Goal: Information Seeking & Learning: Understand process/instructions

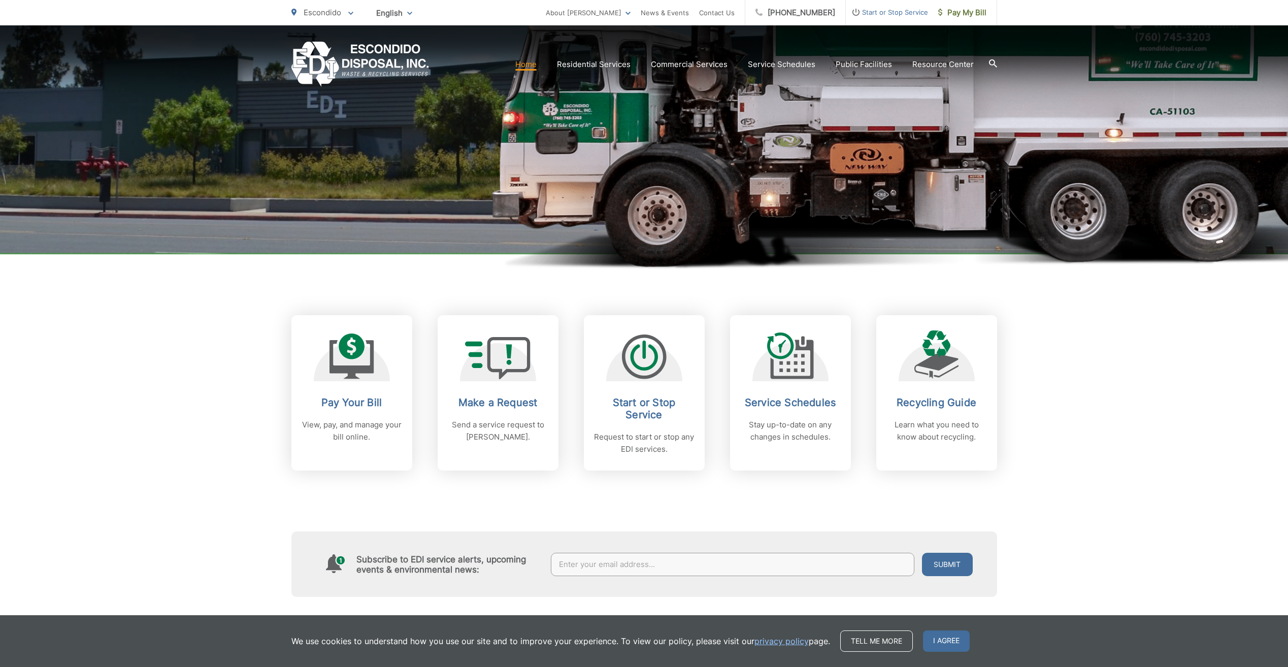
scroll to position [254, 0]
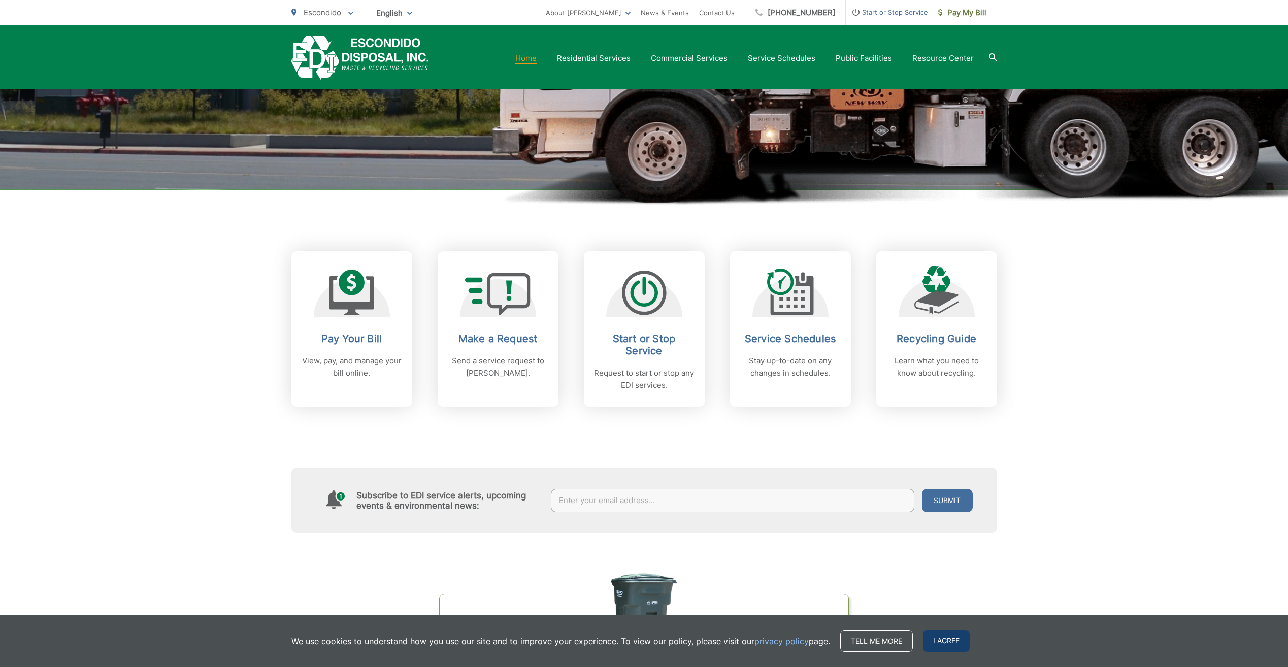
click at [941, 640] on span "I agree" at bounding box center [946, 641] width 47 height 21
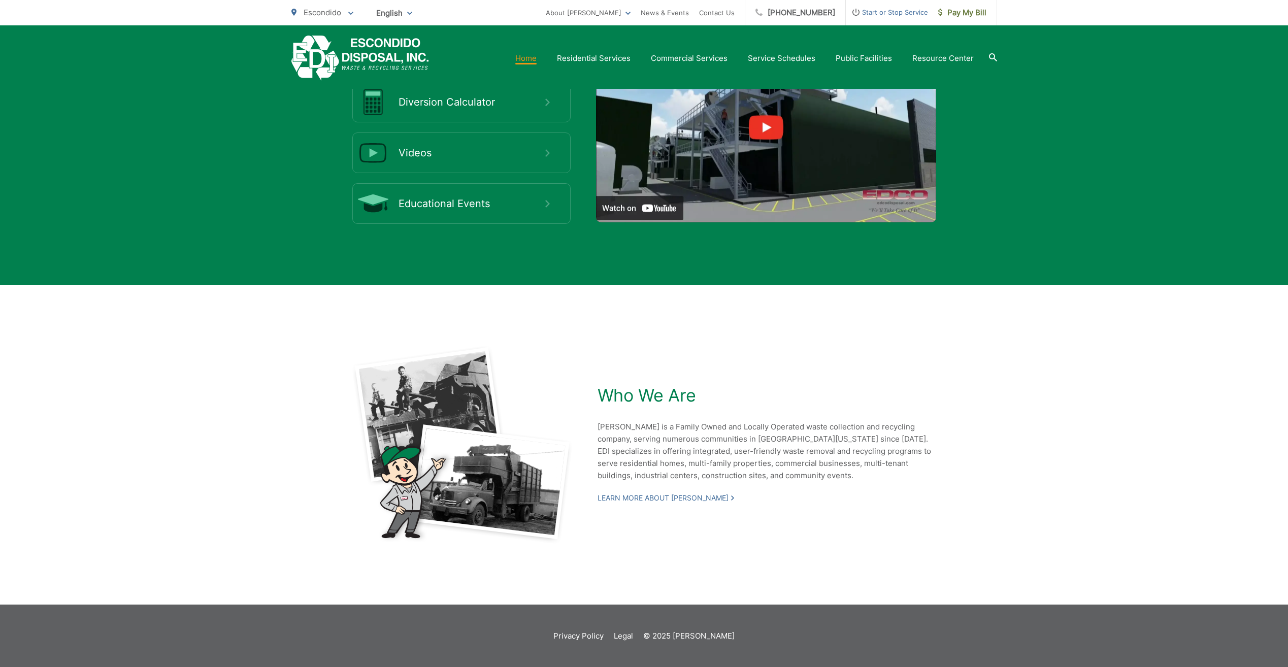
scroll to position [1966, 0]
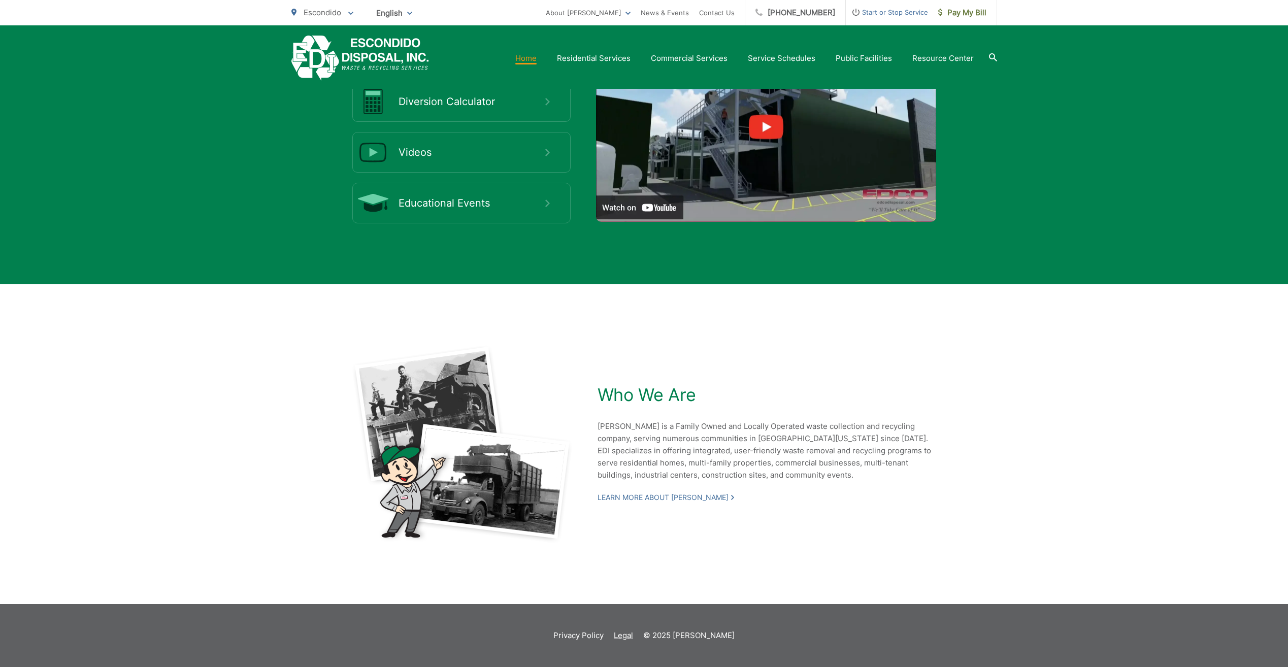
click at [633, 637] on link "Legal" at bounding box center [623, 636] width 19 height 12
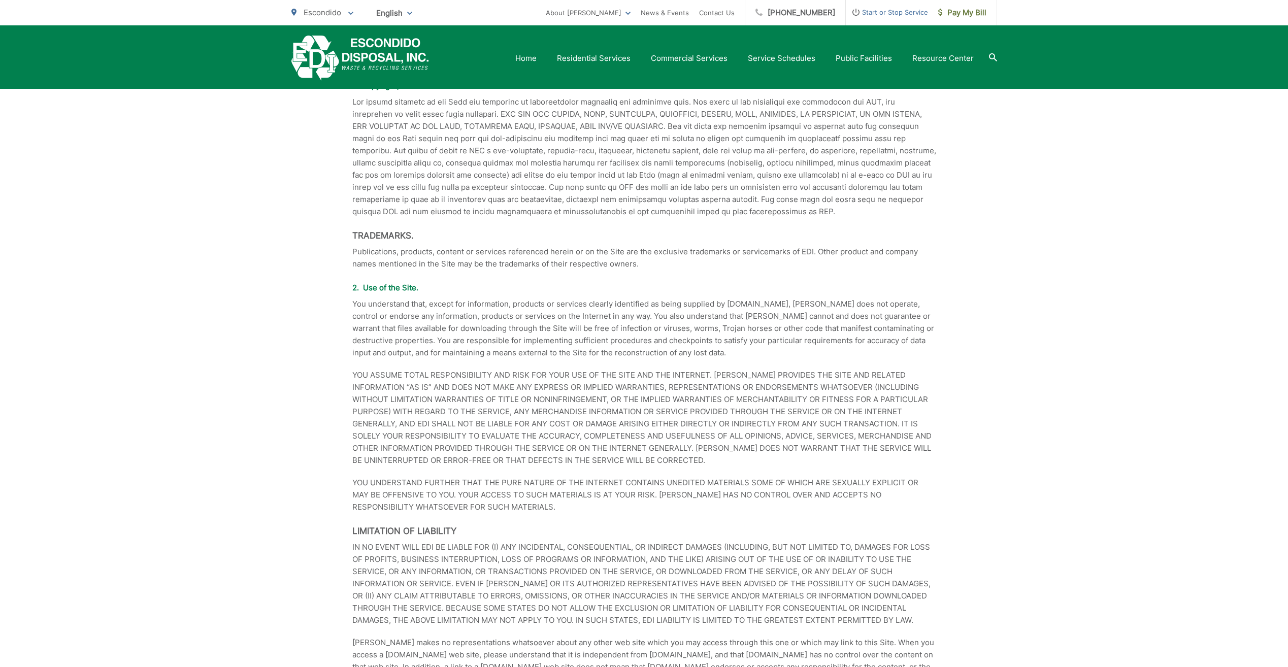
scroll to position [254, 0]
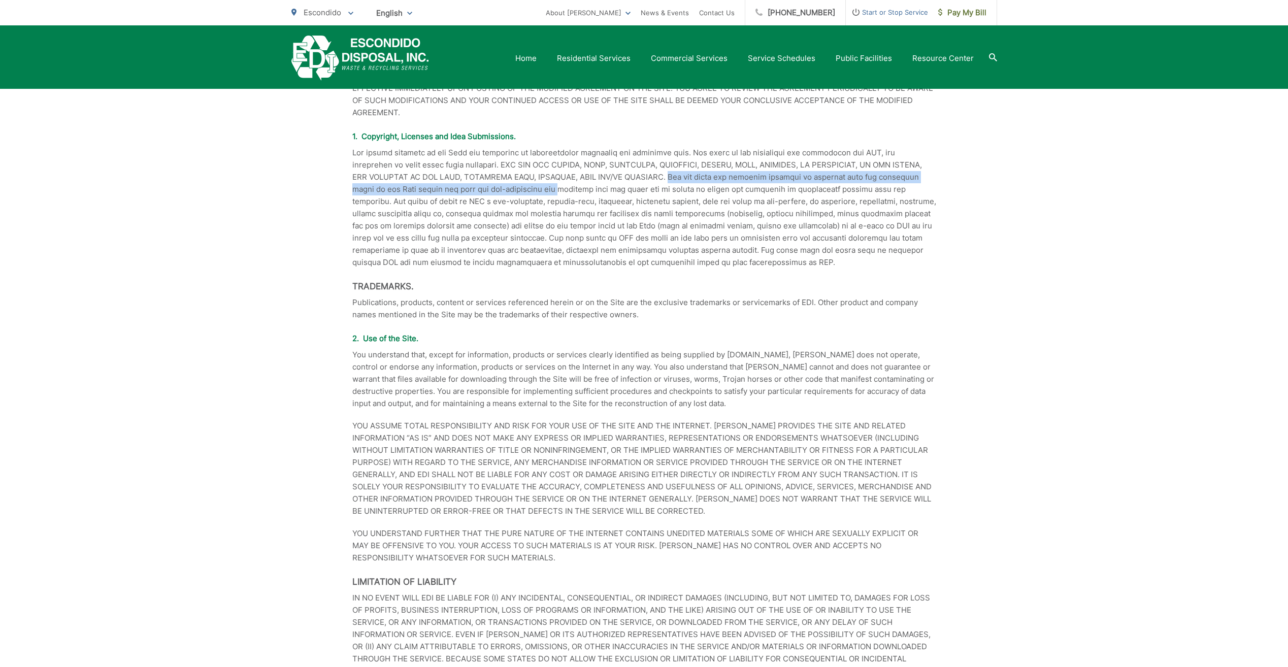
drag, startPoint x: 655, startPoint y: 178, endPoint x: 530, endPoint y: 193, distance: 126.3
click at [530, 193] on p at bounding box center [644, 208] width 584 height 122
drag, startPoint x: 530, startPoint y: 193, endPoint x: 480, endPoint y: 193, distance: 49.8
copy p "You may print and download portions of material from the different areas of the…"
click at [251, 308] on div "EDI Web Site Agreement The [DOMAIN_NAME] Web Site (the “Site”) is an online inf…" at bounding box center [644, 542] width 1288 height 1187
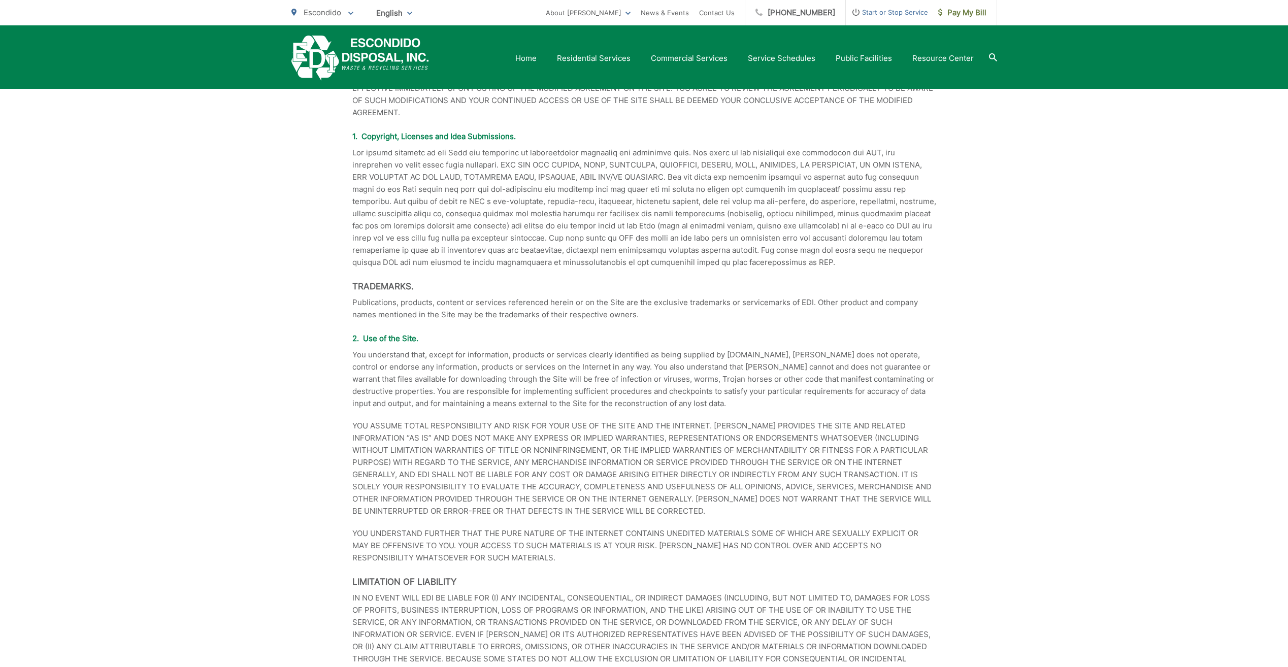
drag, startPoint x: 881, startPoint y: 177, endPoint x: 891, endPoint y: 177, distance: 10.2
click at [891, 177] on p at bounding box center [644, 208] width 584 height 122
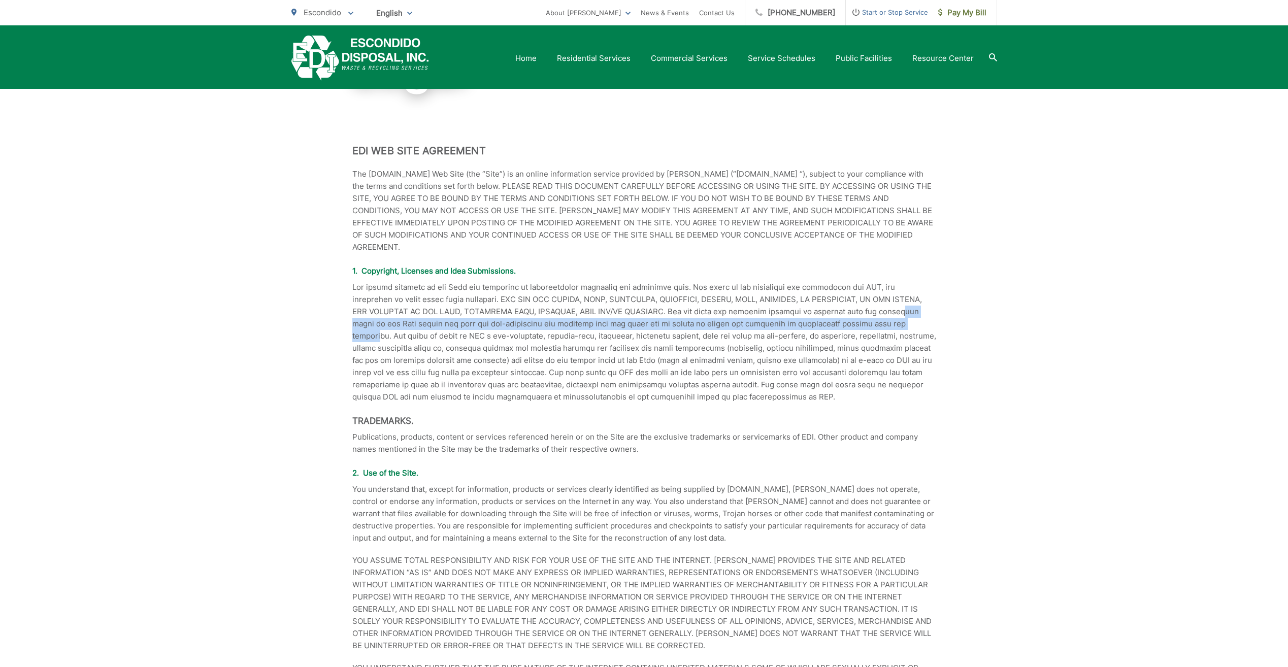
scroll to position [102, 0]
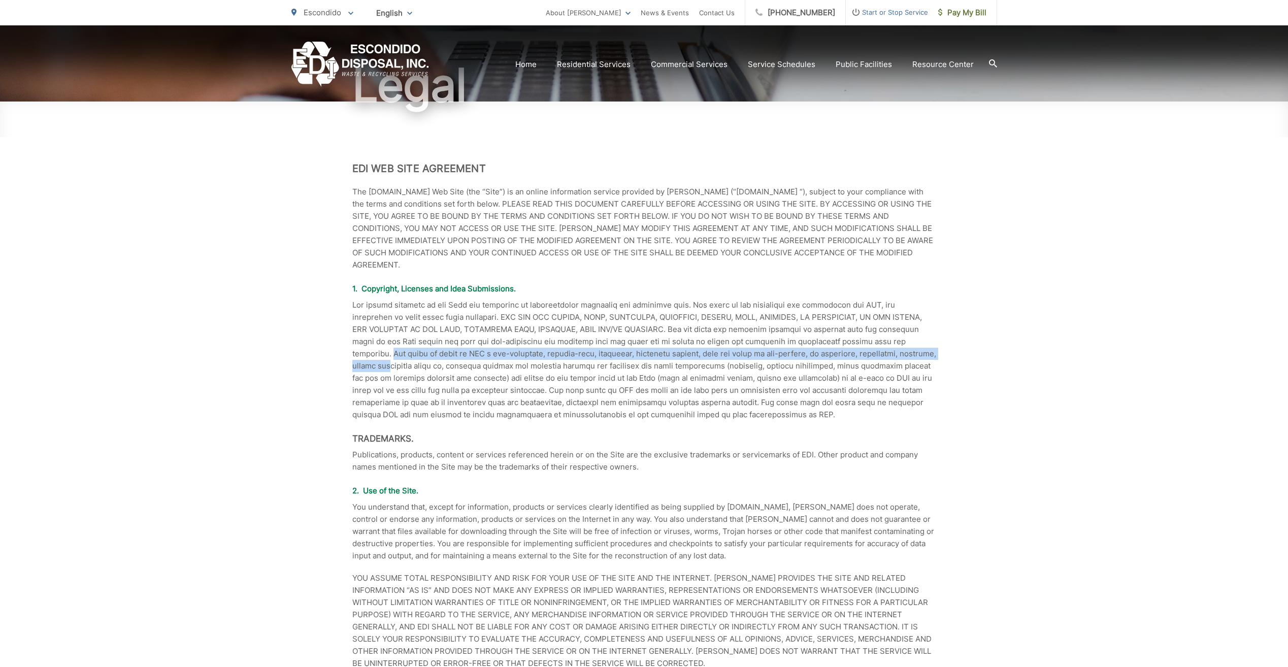
drag, startPoint x: 905, startPoint y: 343, endPoint x: 908, endPoint y: 352, distance: 9.6
click at [908, 352] on p at bounding box center [644, 360] width 584 height 122
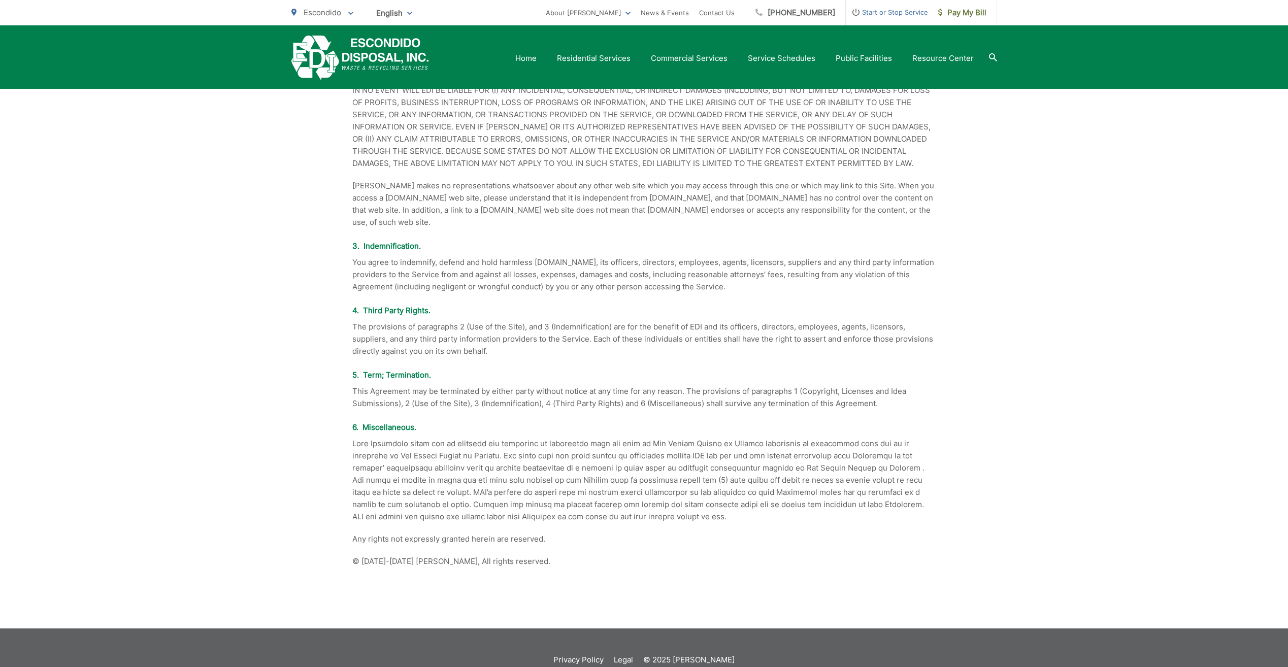
scroll to position [786, 0]
